Goal: Task Accomplishment & Management: Complete application form

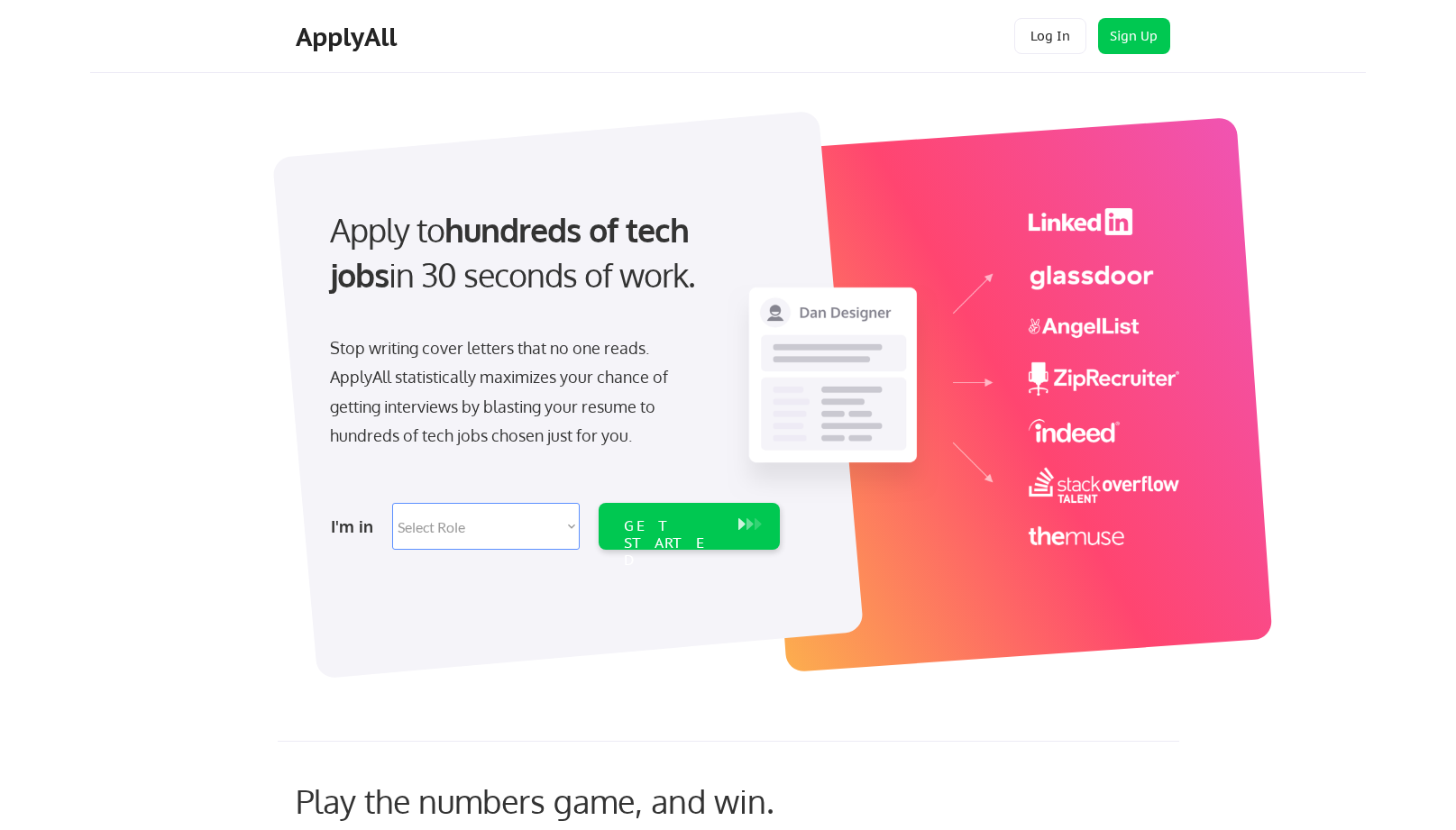
click at [491, 533] on select "Select Role Software Engineering Product Management Customer Success Sales UI/U…" at bounding box center [485, 526] width 188 height 47
select select ""design""
click at [392, 503] on select "Select Role Software Engineering Product Management Customer Success Sales UI/U…" at bounding box center [485, 526] width 188 height 47
select select ""design""
click at [725, 518] on div "GET STARTED" at bounding box center [671, 526] width 114 height 47
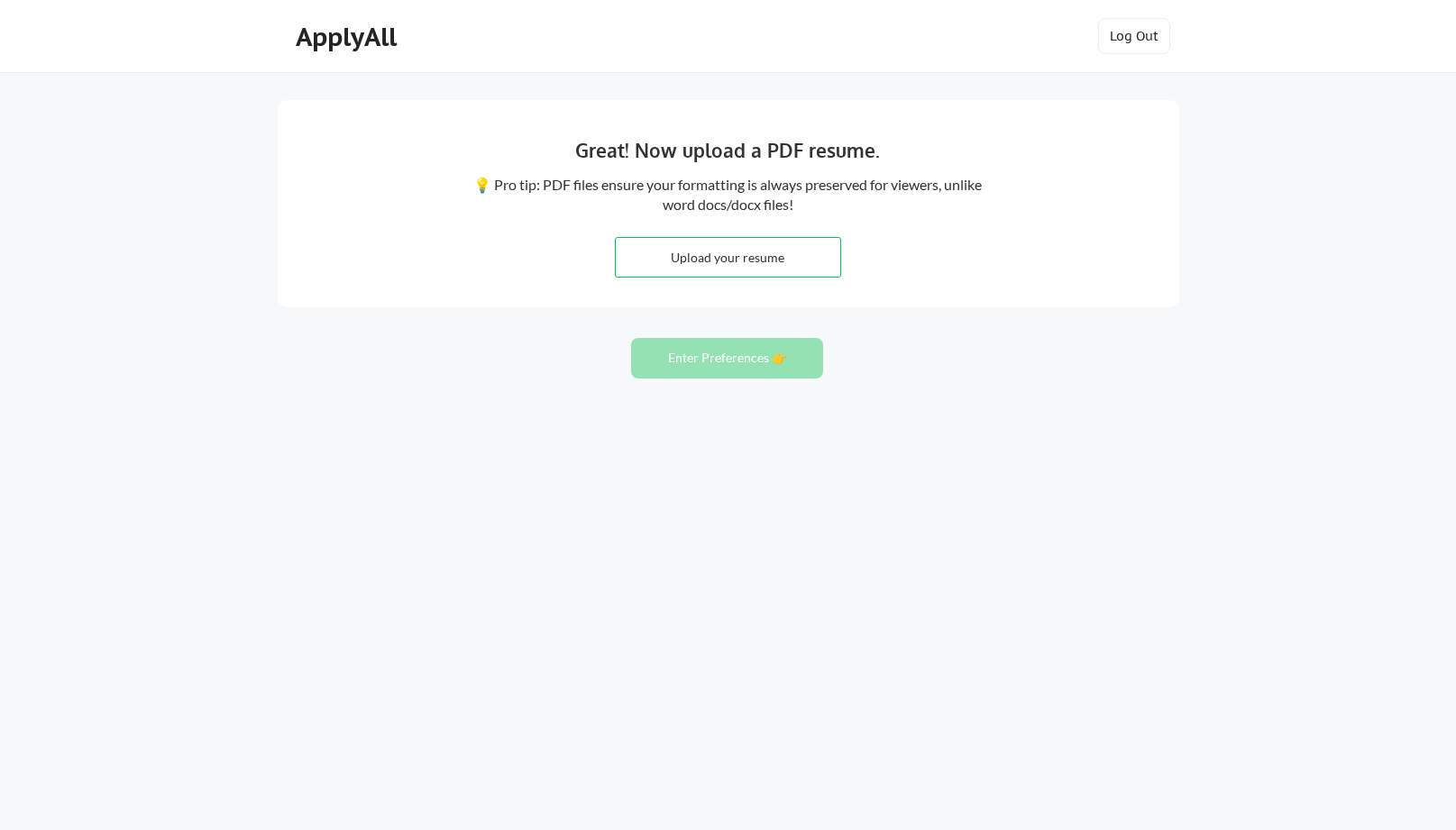
click at [743, 255] on input "file" at bounding box center [728, 256] width 225 height 39
type input "C:\fakepath\TadineeM-DirectorProductDesign.pdf"
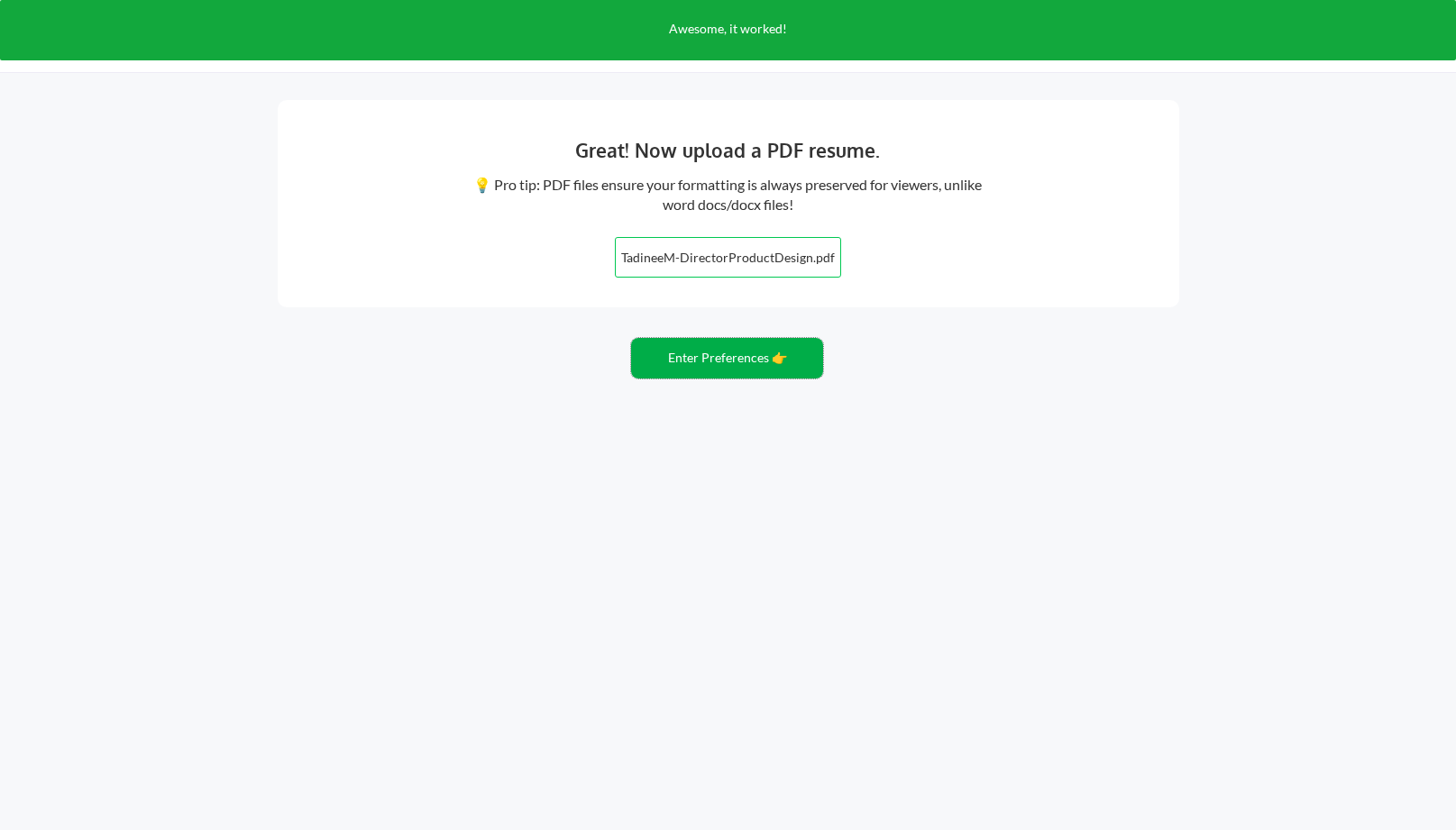
click at [764, 361] on button "Enter Preferences 👉" at bounding box center [727, 358] width 192 height 41
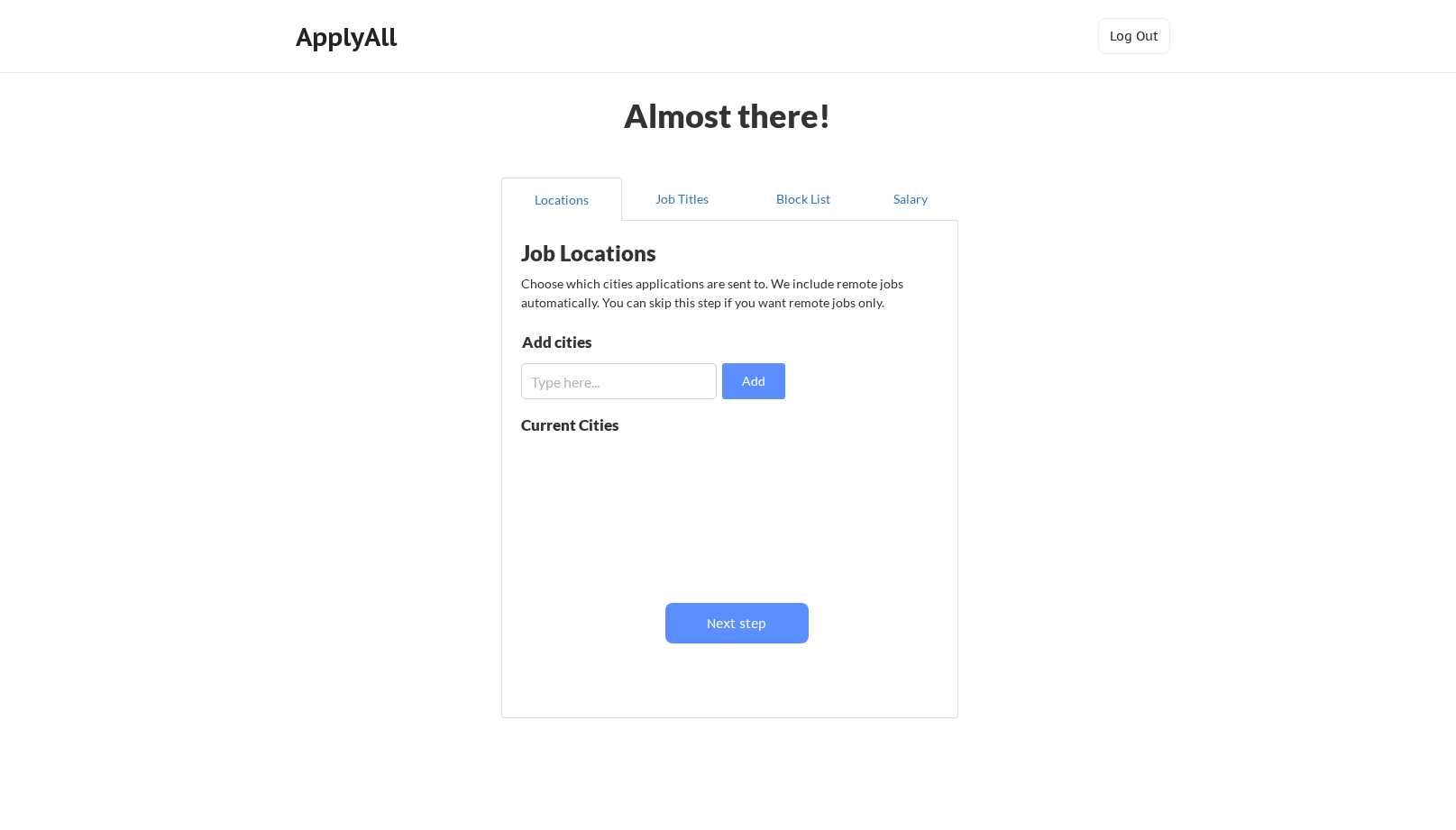
click at [629, 387] on input "input" at bounding box center [619, 381] width 196 height 36
type input "Baltimore"
click at [763, 387] on button "Add" at bounding box center [753, 381] width 63 height 36
click at [596, 391] on input "input" at bounding box center [619, 381] width 196 height 36
type input "Washington DC"
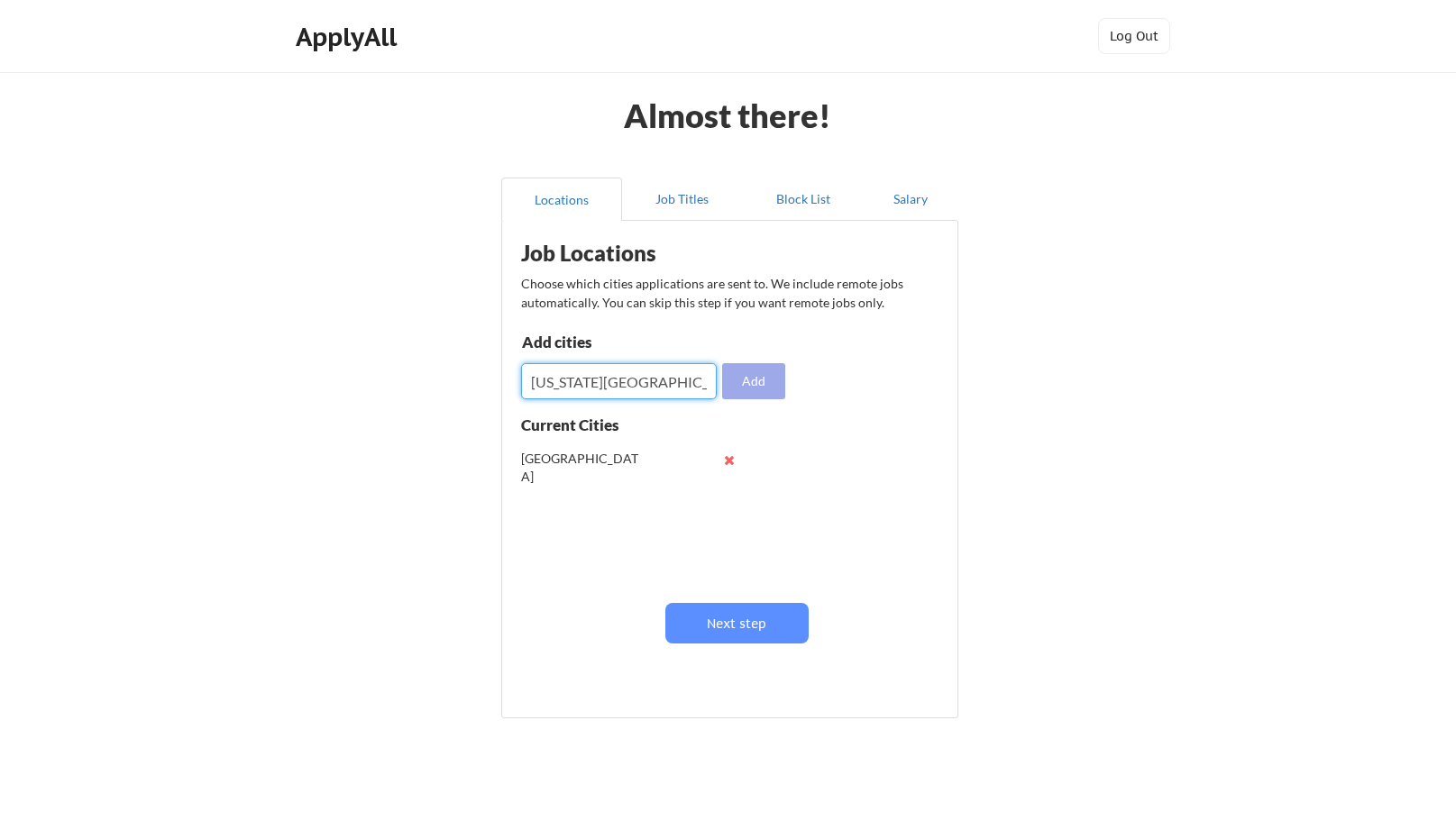
click at [768, 395] on button "Add" at bounding box center [753, 381] width 63 height 36
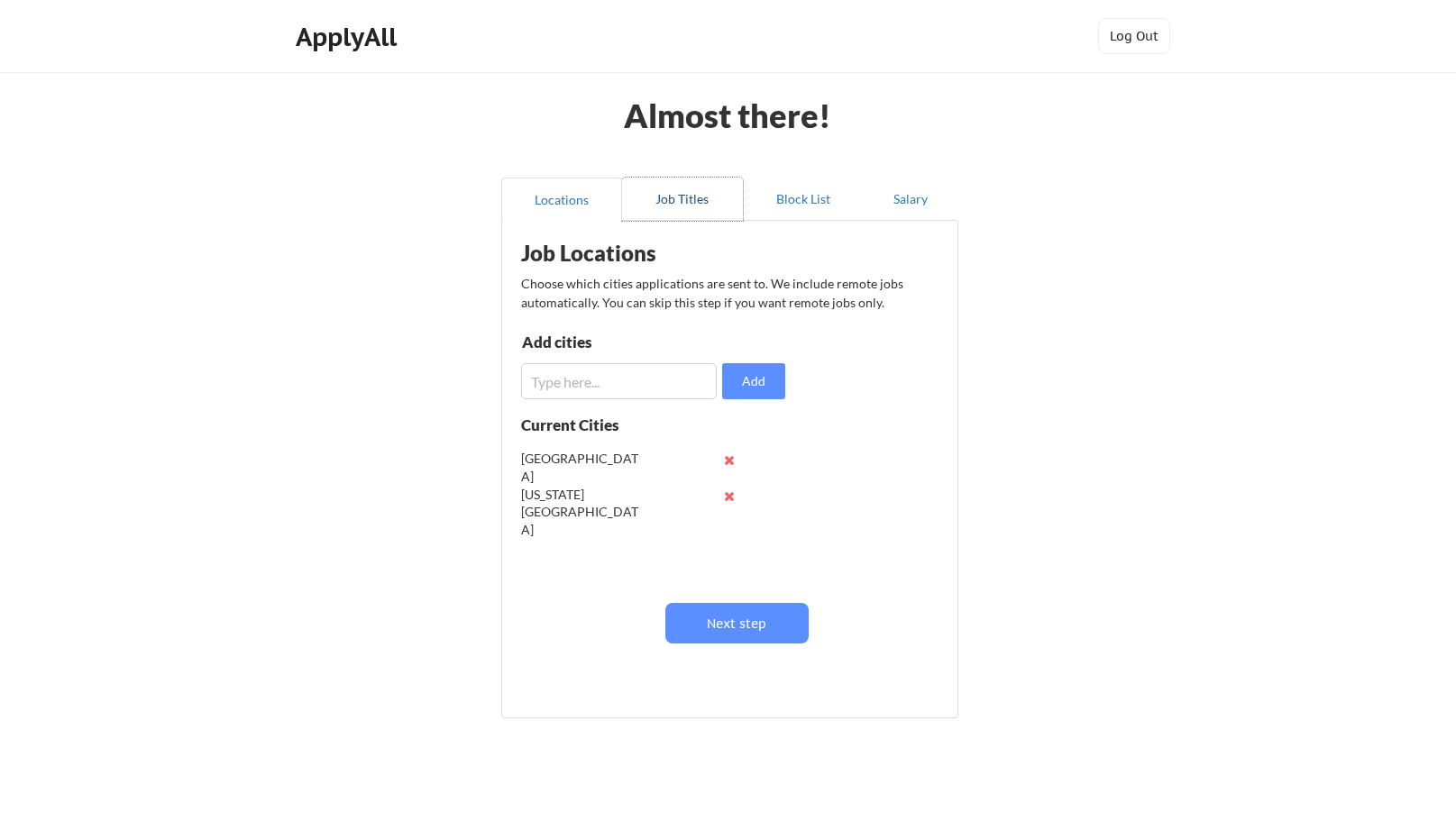
click at [682, 210] on button "Job Titles" at bounding box center [682, 200] width 120 height 44
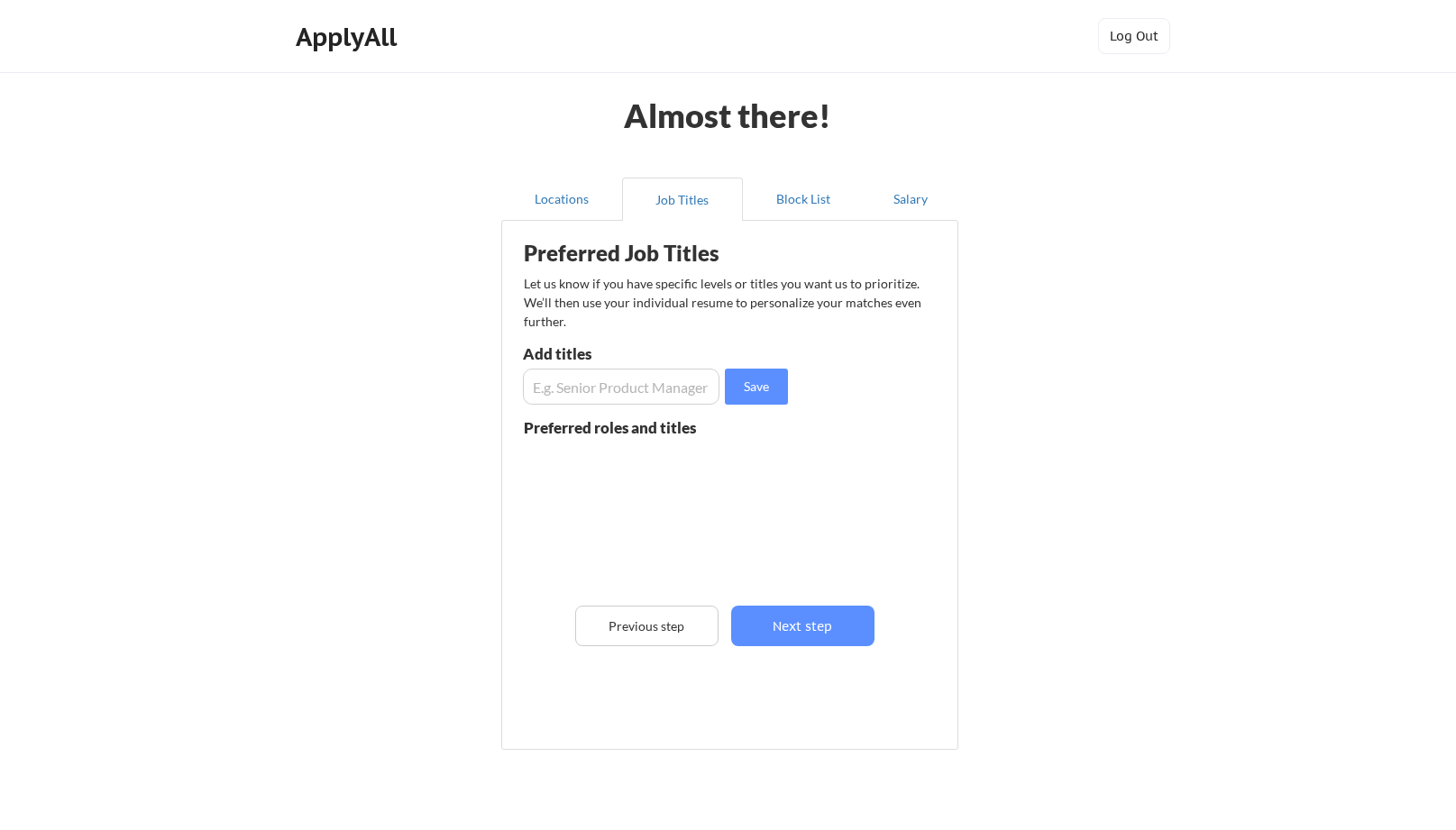
click at [629, 392] on input "input" at bounding box center [622, 387] width 197 height 36
type input "Director of Product Design"
click at [760, 387] on button "Save" at bounding box center [756, 387] width 63 height 36
click at [609, 390] on input "input" at bounding box center [622, 387] width 197 height 36
type input "Director of UX"
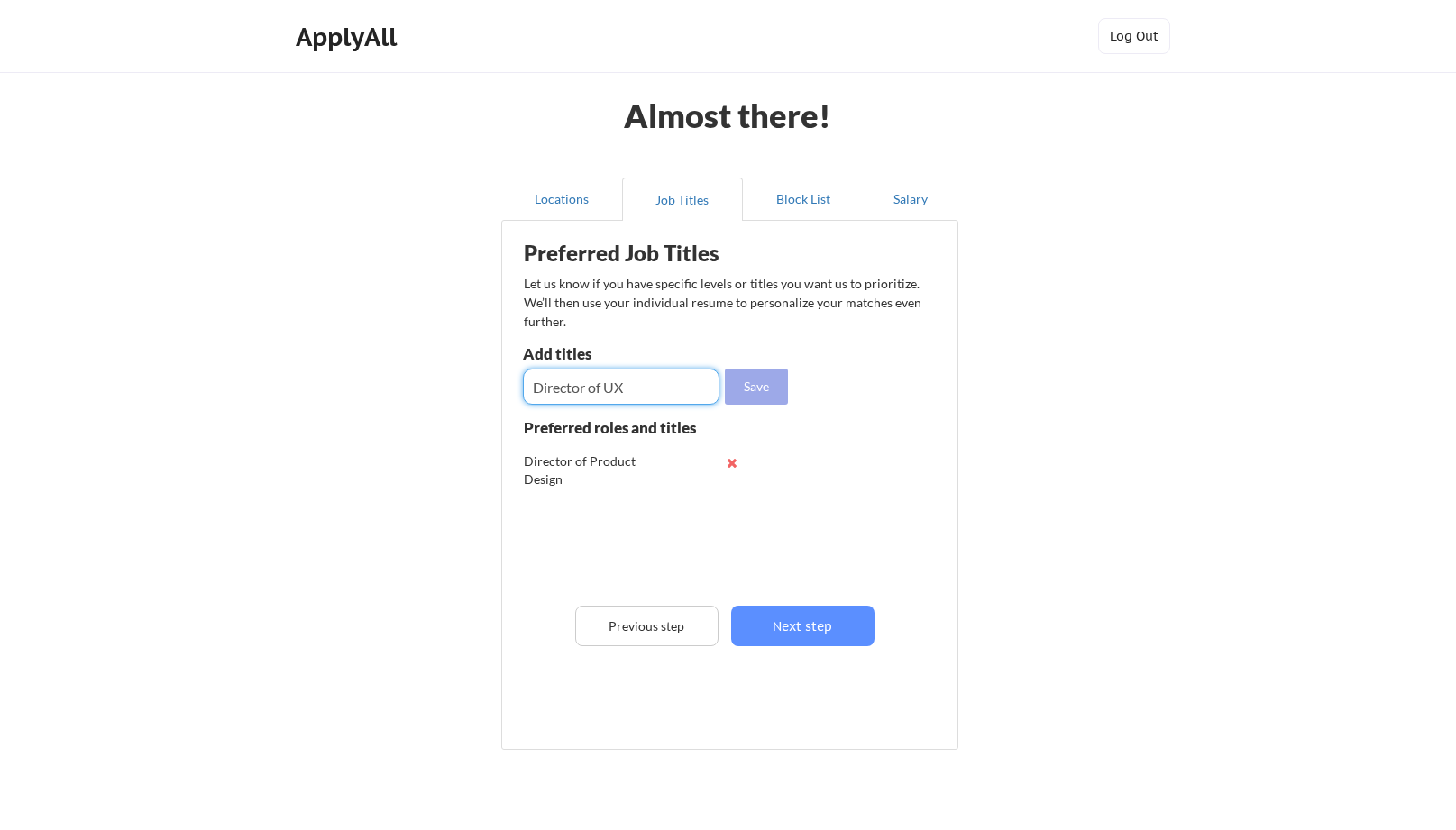
click at [749, 382] on button "Save" at bounding box center [756, 387] width 63 height 36
click at [613, 386] on input "input" at bounding box center [622, 387] width 197 height 36
type input "Sr. Product Manager"
click at [751, 393] on button "Save" at bounding box center [756, 387] width 63 height 36
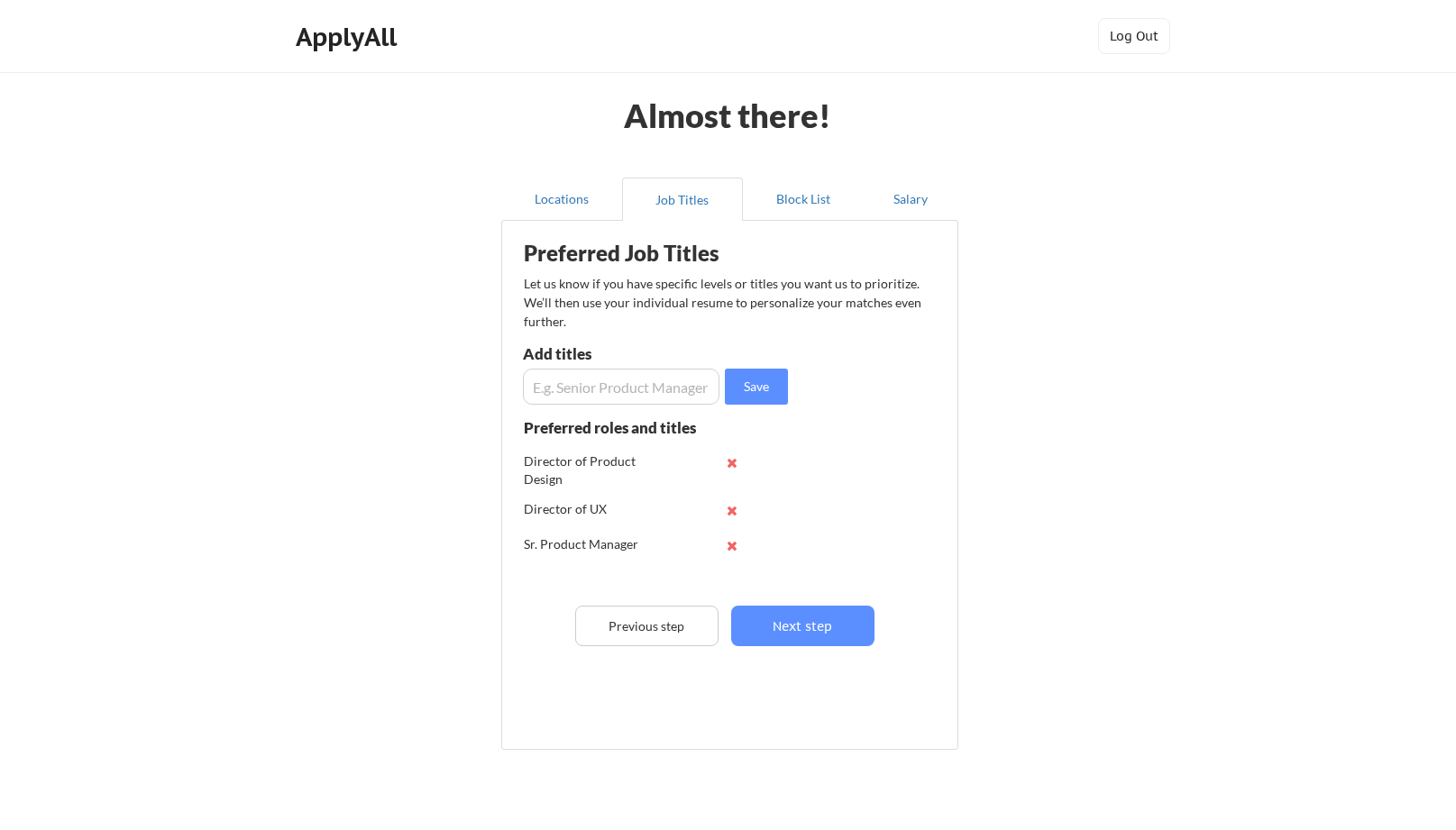
click at [599, 387] on input "input" at bounding box center [622, 387] width 197 height 36
type input "Director of Product"
click at [748, 388] on button "Save" at bounding box center [756, 387] width 63 height 36
click at [594, 388] on input "input" at bounding box center [622, 387] width 197 height 36
type input "Sr. Manager Product Design"
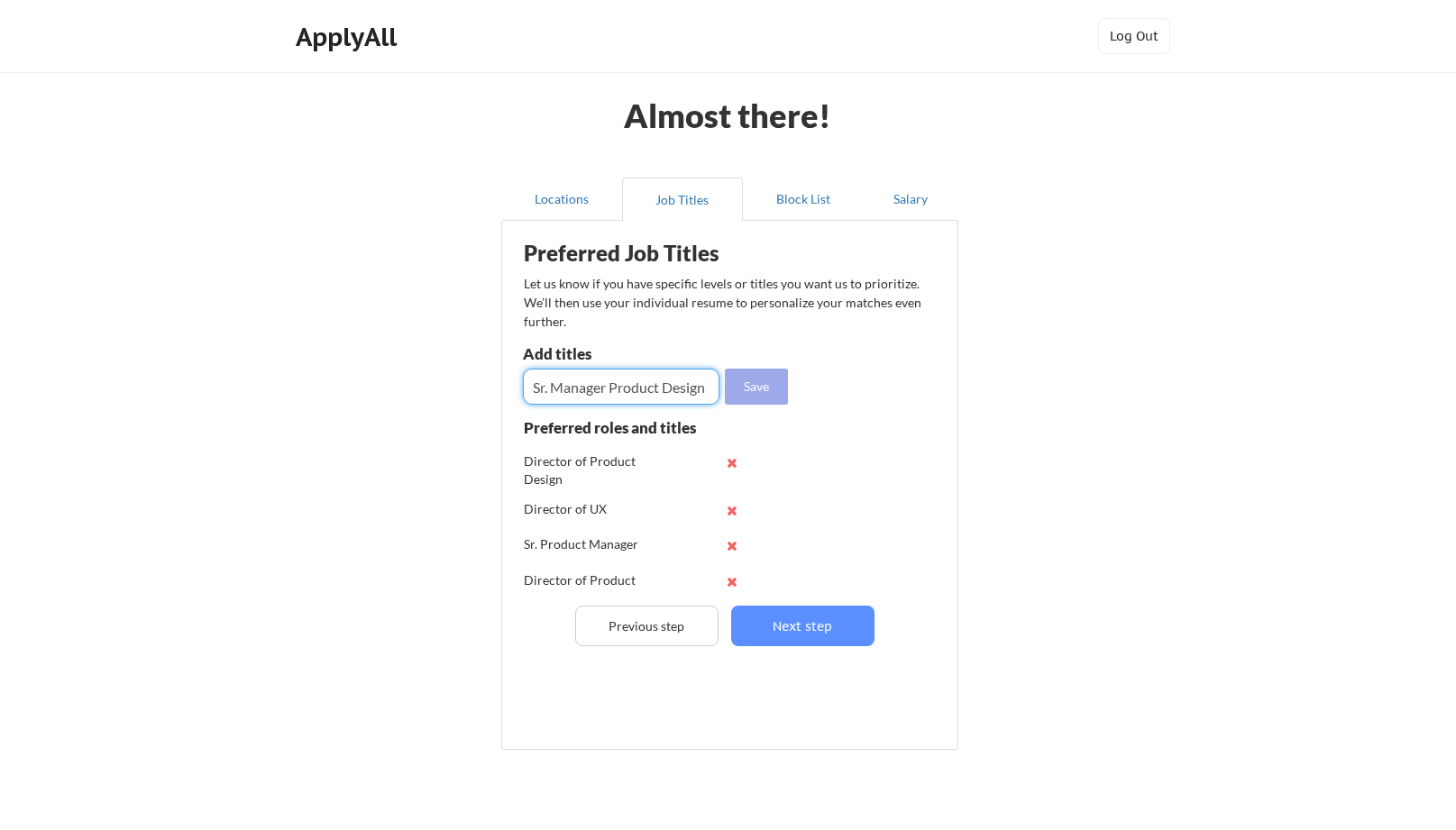
click at [772, 381] on button "Save" at bounding box center [756, 387] width 63 height 36
click at [617, 389] on input "input" at bounding box center [622, 387] width 197 height 36
type input "s"
type input "Sr. Manager UX Design"
click at [785, 376] on button "Save" at bounding box center [756, 387] width 63 height 36
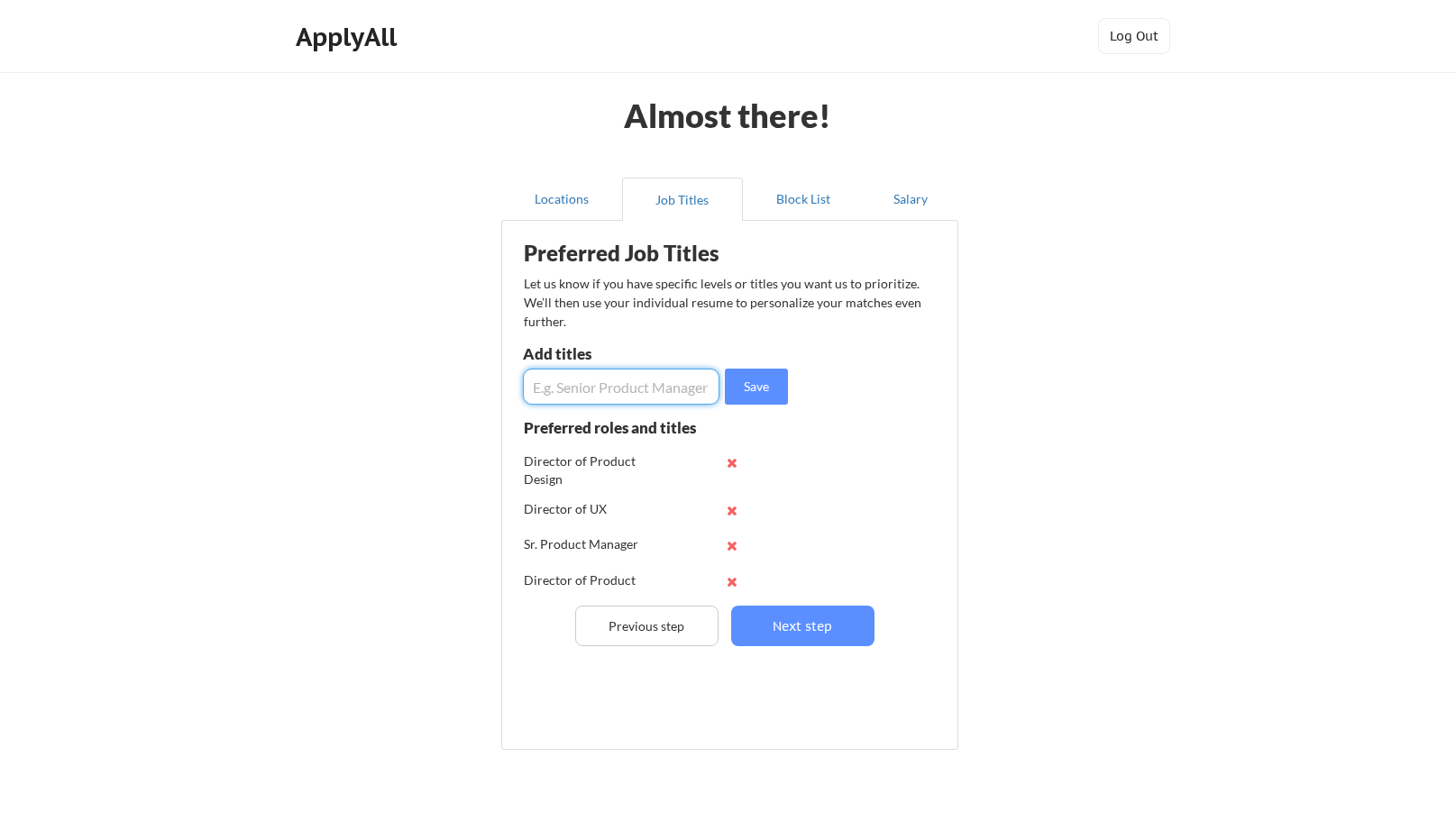
click at [633, 386] on input "input" at bounding box center [622, 387] width 197 height 36
type input "Principal Product Designer"
click at [753, 397] on button "Save" at bounding box center [756, 387] width 63 height 36
click at [600, 391] on input "input" at bounding box center [622, 387] width 197 height 36
type input "Principal UX Designer"
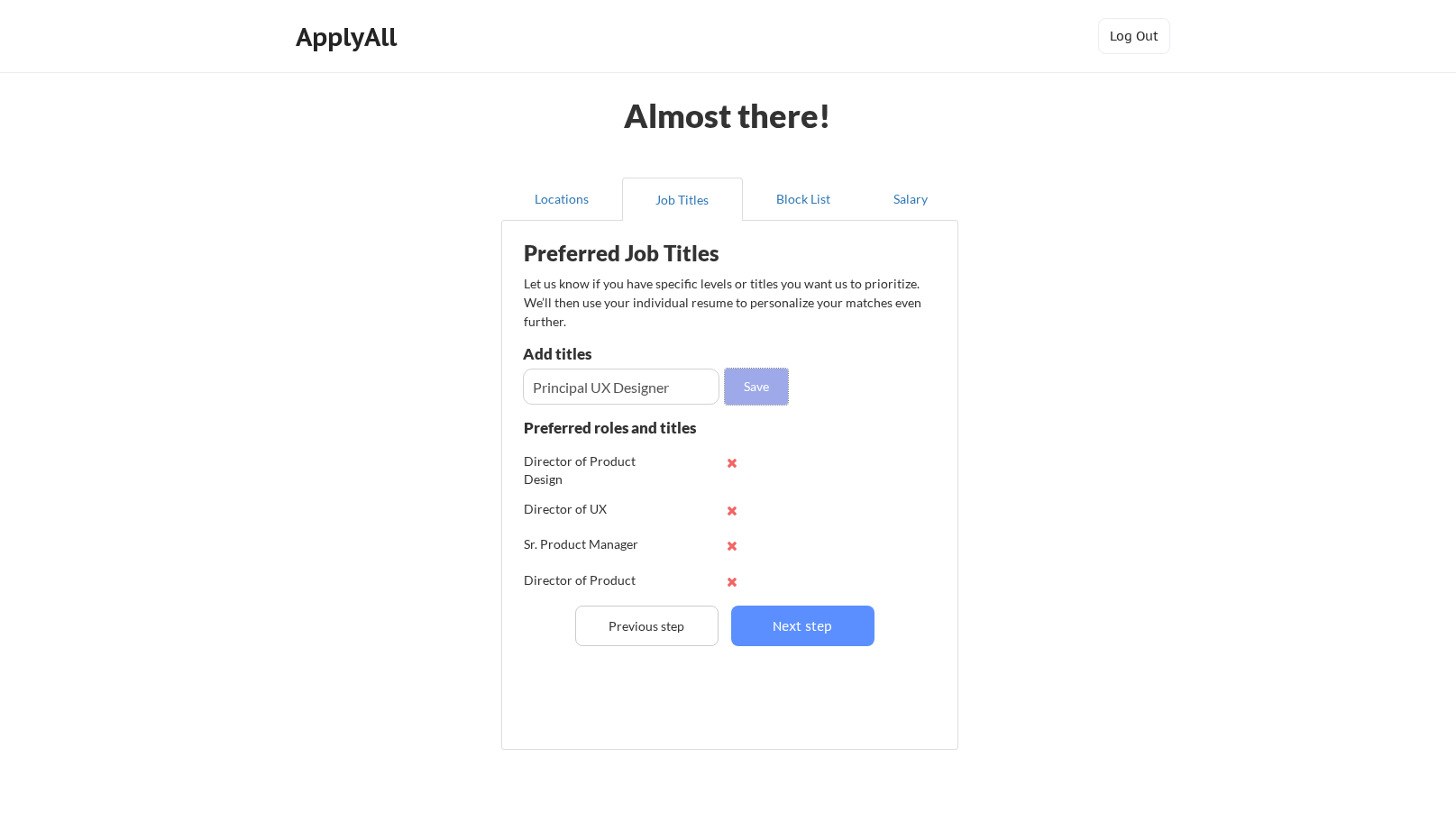
click at [758, 401] on button "Save" at bounding box center [756, 387] width 63 height 36
click at [797, 628] on button "Next step" at bounding box center [803, 625] width 143 height 41
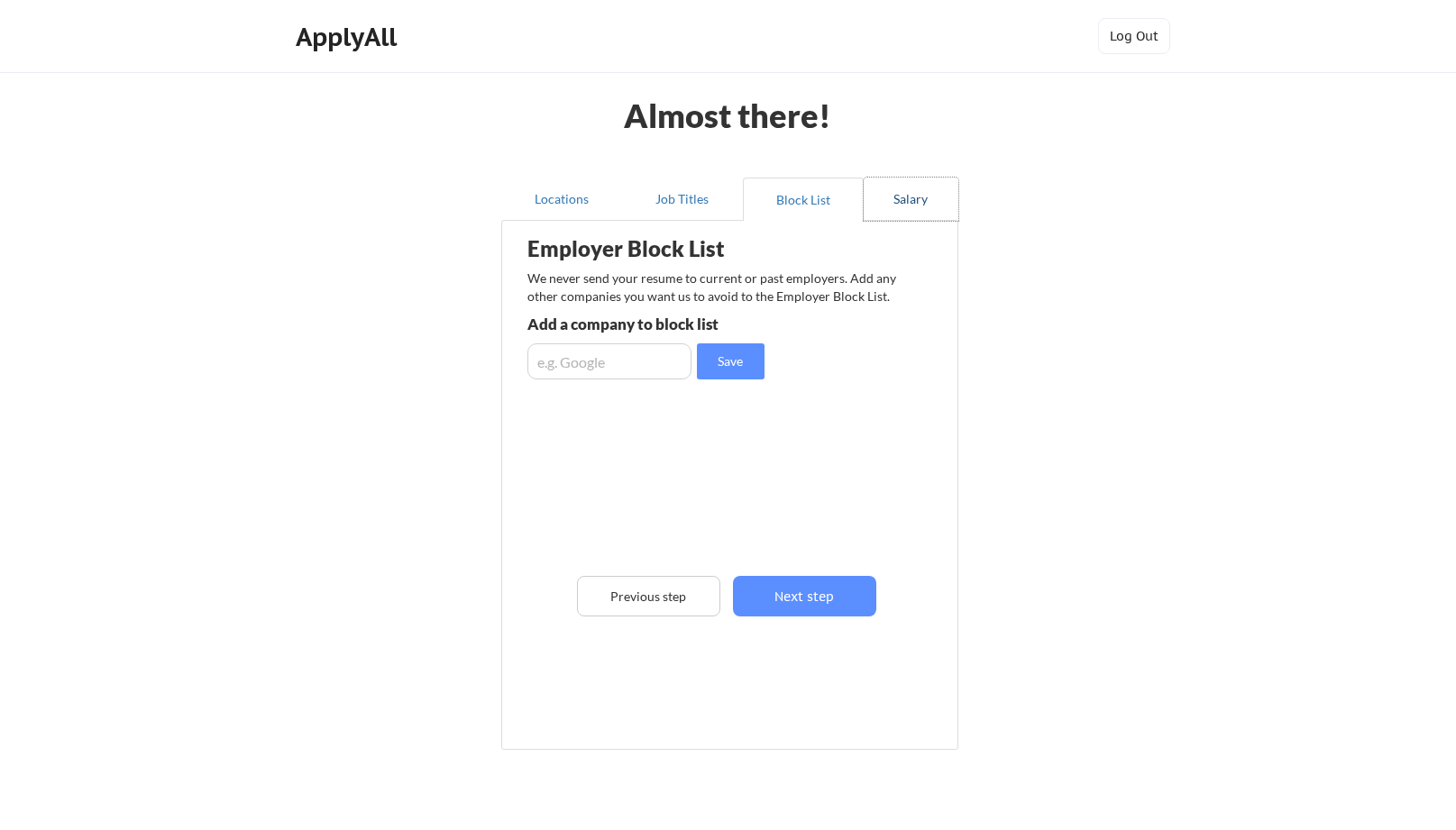
click at [904, 207] on button "Salary" at bounding box center [911, 200] width 94 height 44
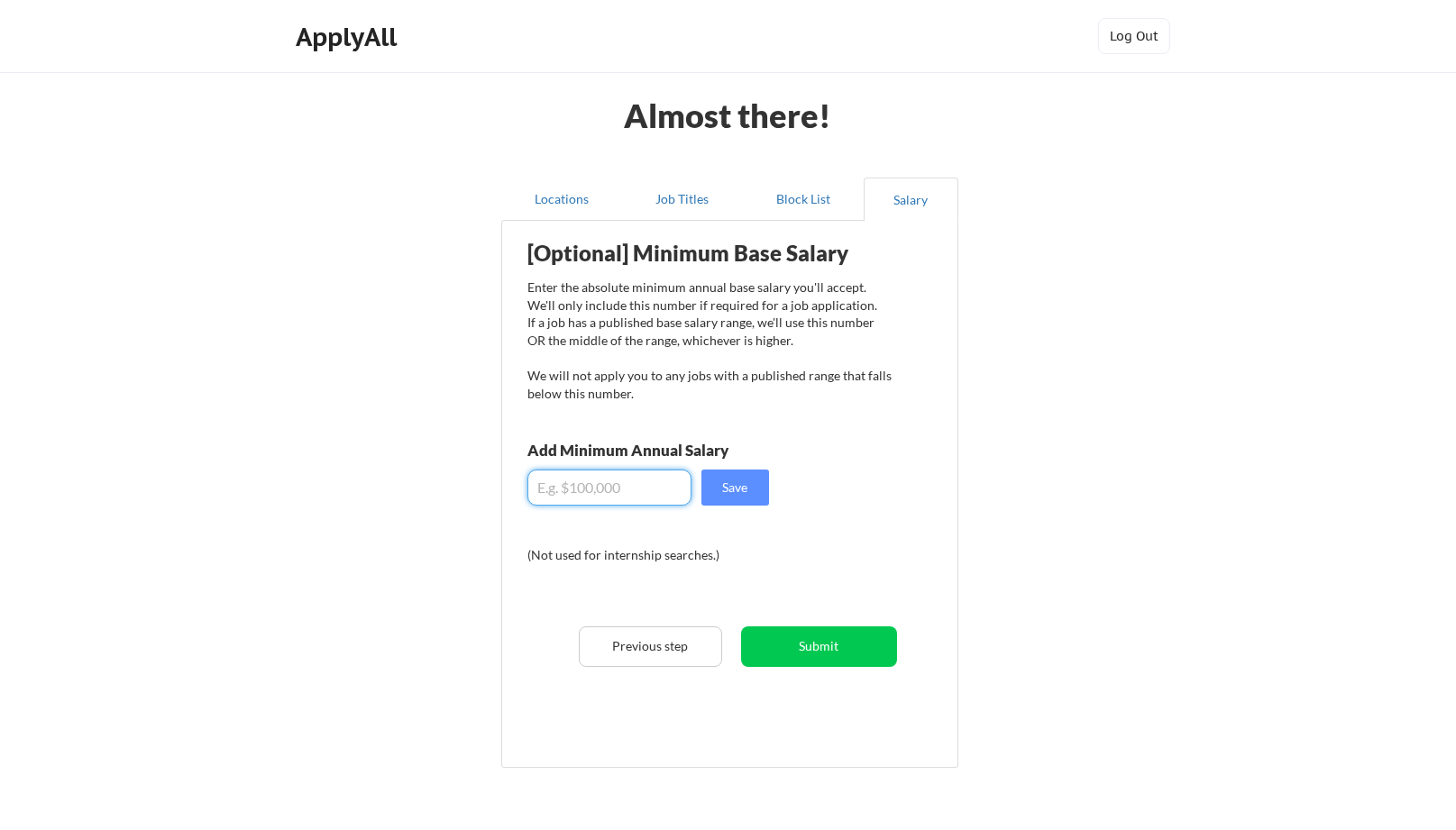
click at [596, 495] on input "input" at bounding box center [609, 487] width 164 height 36
type input "$170"
click at [626, 481] on input "input" at bounding box center [609, 487] width 164 height 36
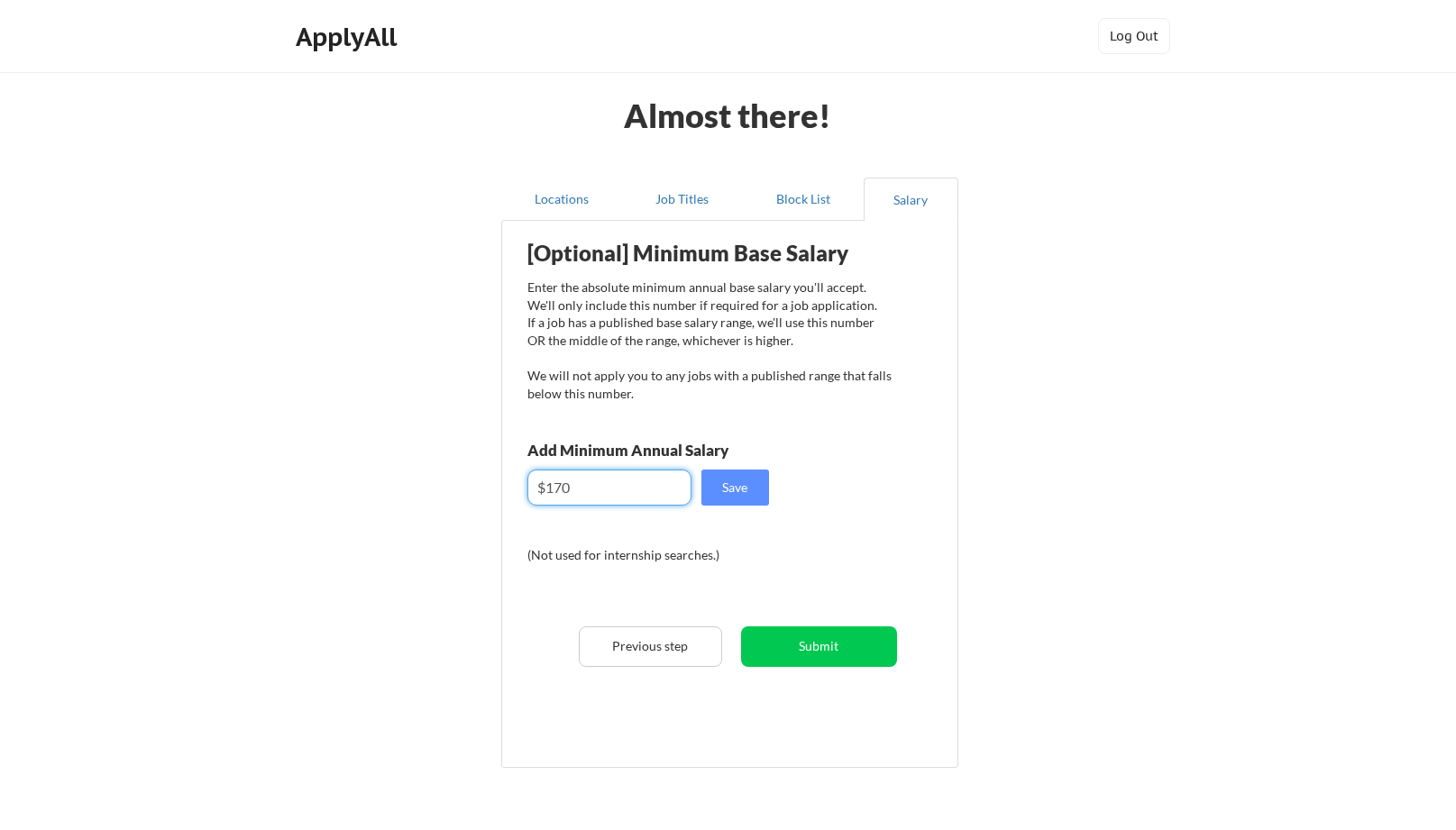
click at [593, 481] on input "input" at bounding box center [609, 487] width 164 height 36
type input "$1"
drag, startPoint x: 552, startPoint y: 491, endPoint x: 626, endPoint y: 491, distance: 74.0
click at [626, 491] on input "input" at bounding box center [609, 487] width 164 height 36
click at [842, 595] on div "[Optional] Minimum Base Salary Enter the absolute minimum annual base salary yo…" at bounding box center [733, 487] width 445 height 516
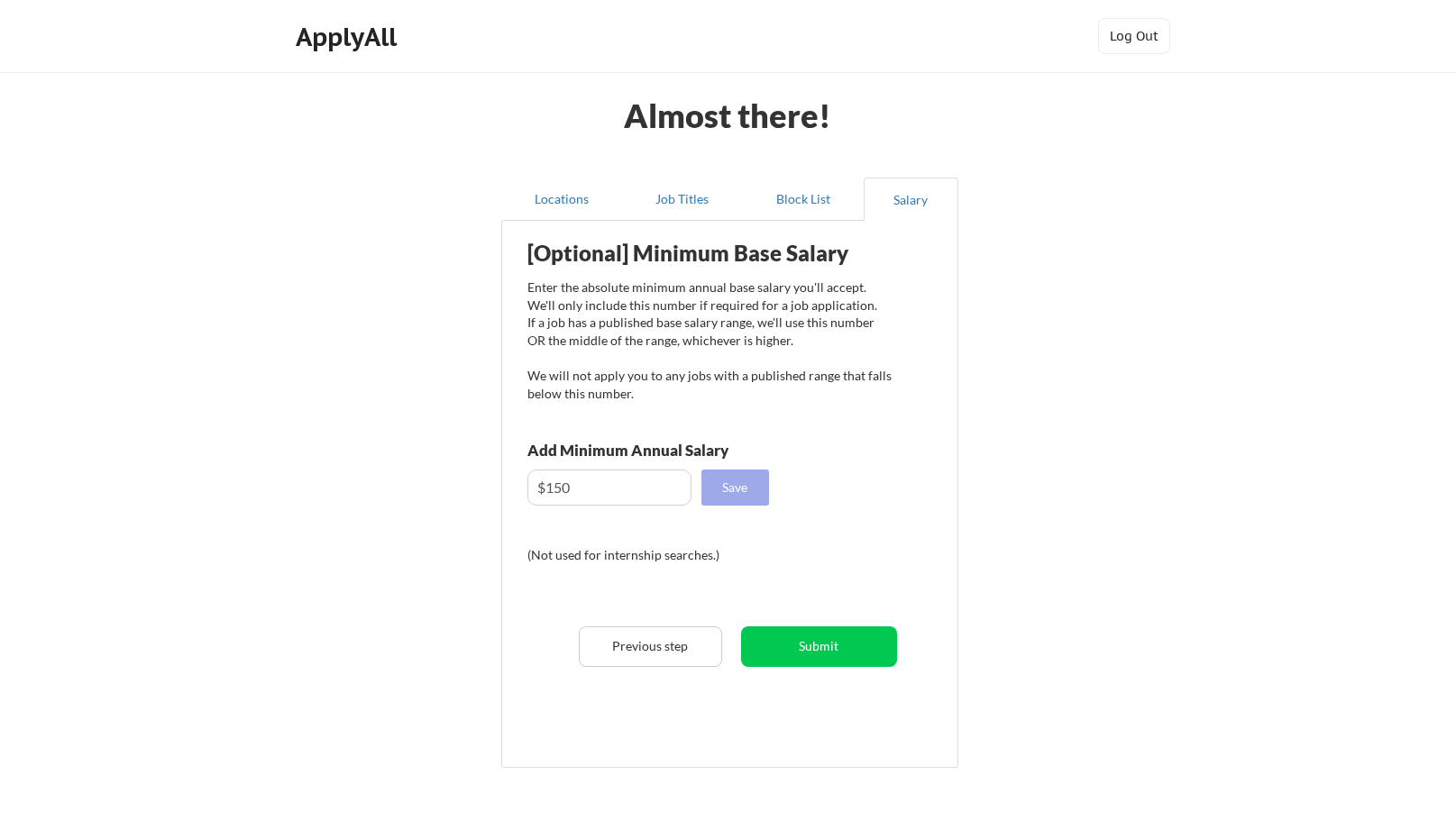
click at [736, 486] on button "Save" at bounding box center [735, 487] width 68 height 36
click at [619, 489] on input "input" at bounding box center [609, 487] width 164 height 36
click at [670, 489] on input "input" at bounding box center [609, 487] width 164 height 36
click at [670, 487] on input "input" at bounding box center [609, 487] width 164 height 36
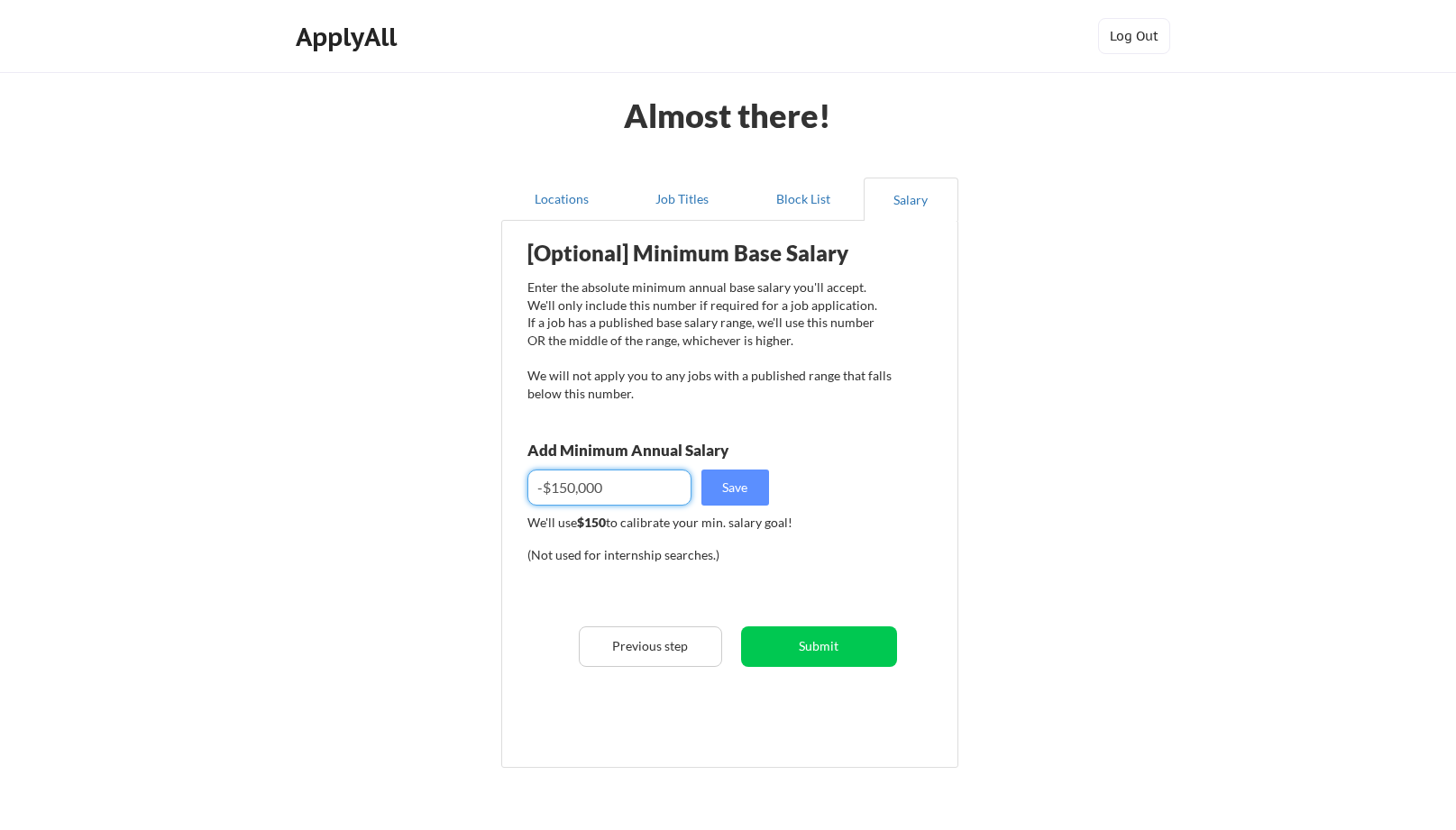
click at [545, 485] on input "input" at bounding box center [609, 487] width 164 height 36
type input "$150,000"
click at [731, 491] on button "Save" at bounding box center [735, 487] width 68 height 36
click at [849, 651] on button "Submit" at bounding box center [819, 646] width 156 height 41
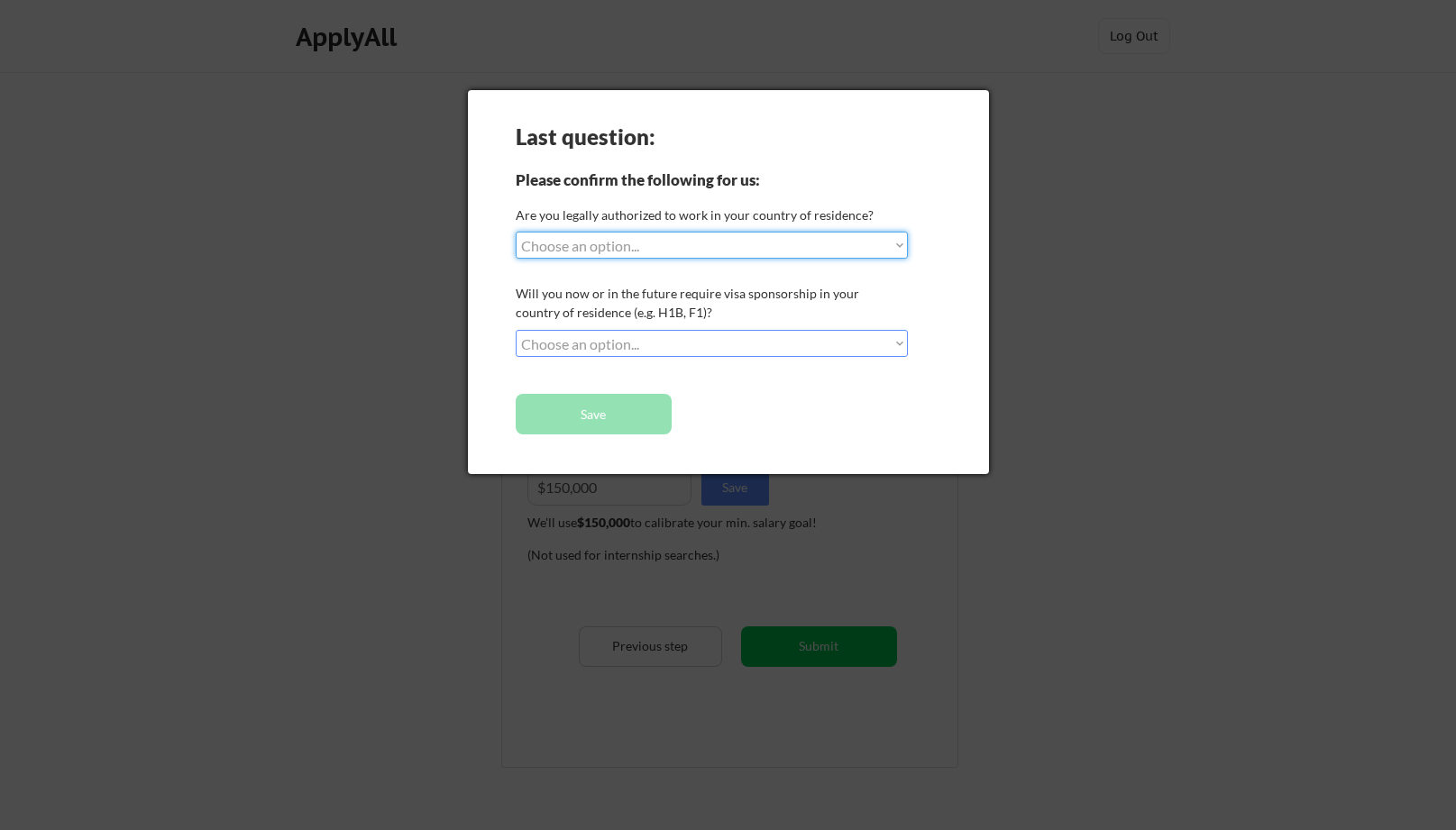
click at [734, 399] on div "Last question: Please confirm the following for us: Are you legally authorized …" at bounding box center [729, 282] width 521 height 384
click at [671, 249] on select "Choose an option... Yes, I am a US Citizen Yes, I am a Canadian Citizen Yes, I …" at bounding box center [712, 245] width 392 height 27
select select ""yes__i_am_a_us_citizen""
click at [516, 232] on select "Choose an option... Yes, I am a US Citizen Yes, I am a Canadian Citizen Yes, I …" at bounding box center [712, 245] width 392 height 27
click at [655, 343] on select "Choose an option... No, I will not need sponsorship Yes, I will need sponsorship" at bounding box center [712, 343] width 392 height 27
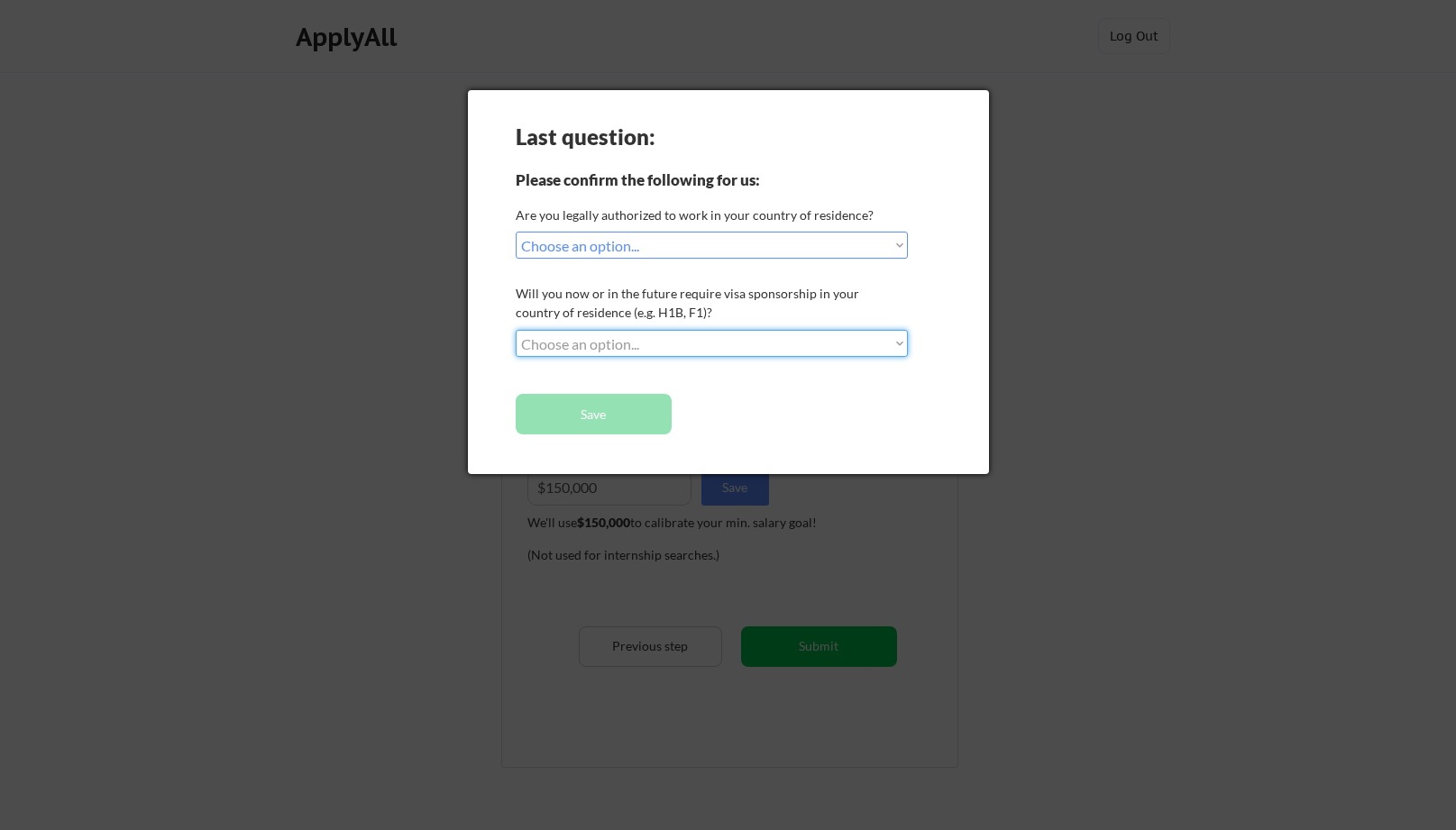
select select ""no__i_will_not_need_sponsorship""
click at [516, 330] on select "Choose an option... No, I will not need sponsorship Yes, I will need sponsorship" at bounding box center [712, 343] width 392 height 27
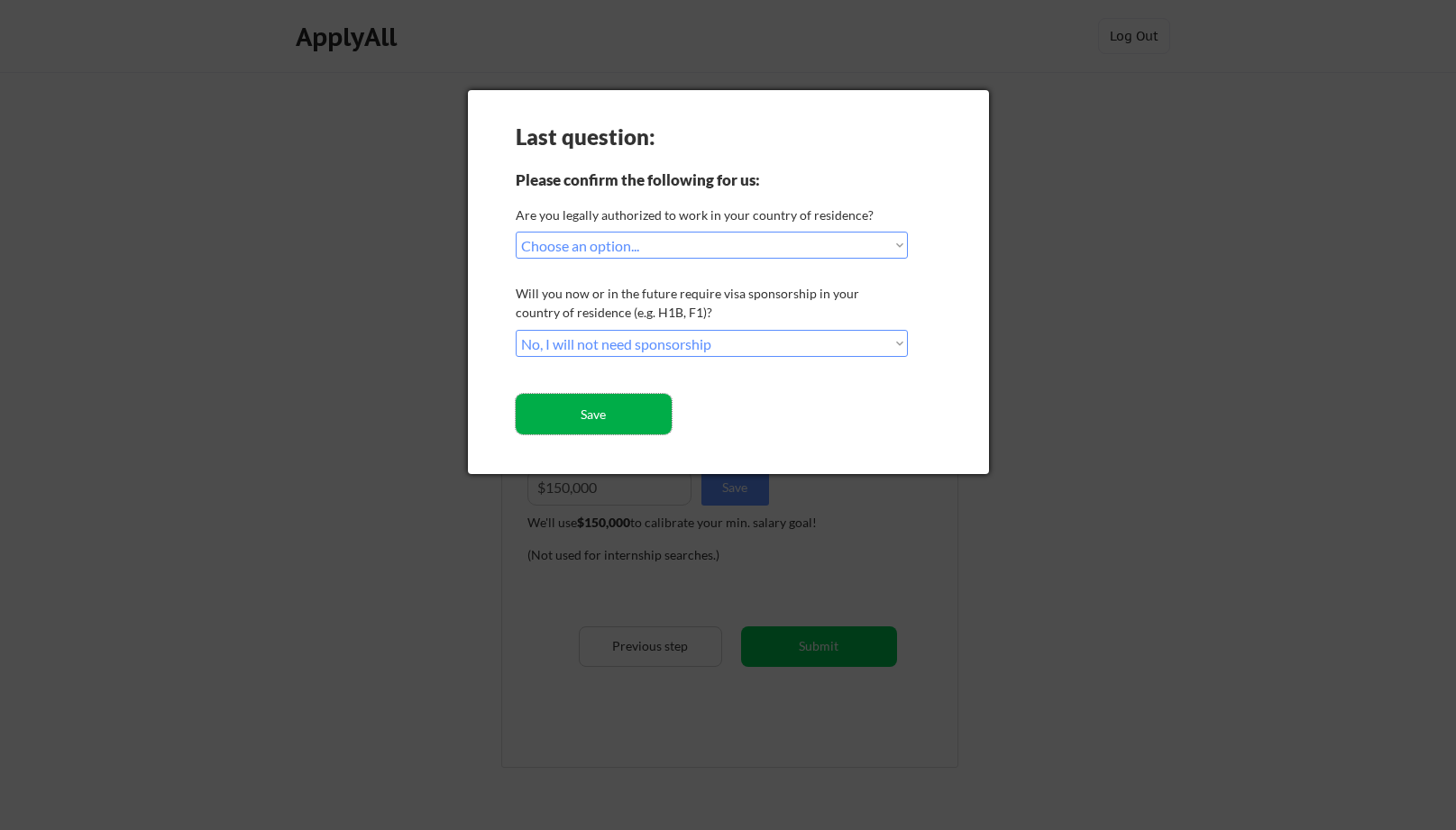
click at [632, 410] on button "Save" at bounding box center [594, 414] width 156 height 41
